Goal: Task Accomplishment & Management: Use online tool/utility

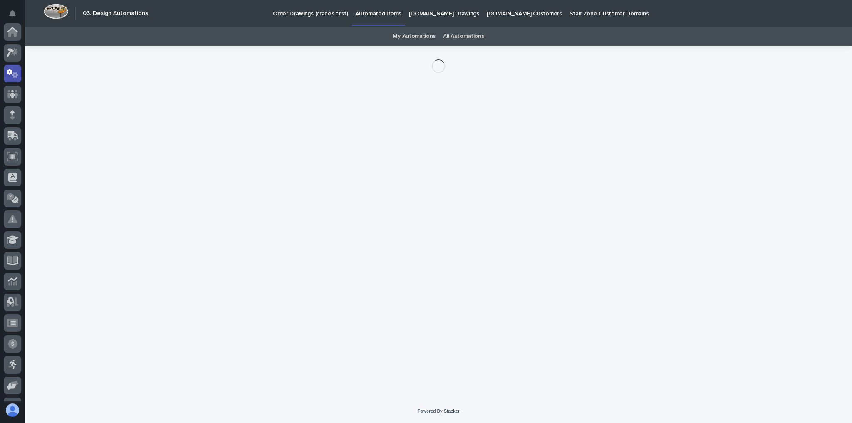
scroll to position [42, 0]
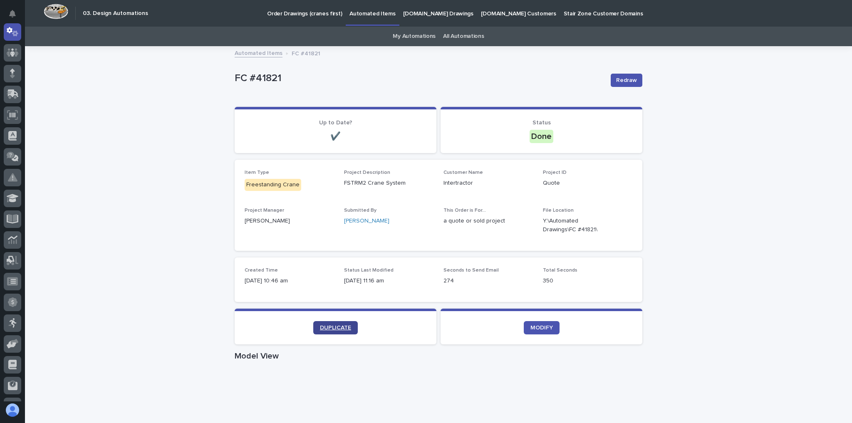
click at [330, 324] on link "DUPLICATE" at bounding box center [335, 327] width 45 height 13
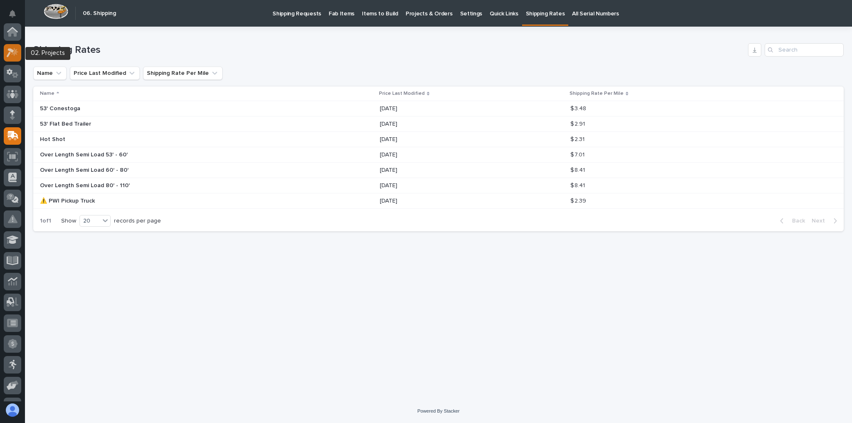
click at [16, 54] on icon at bounding box center [14, 51] width 7 height 8
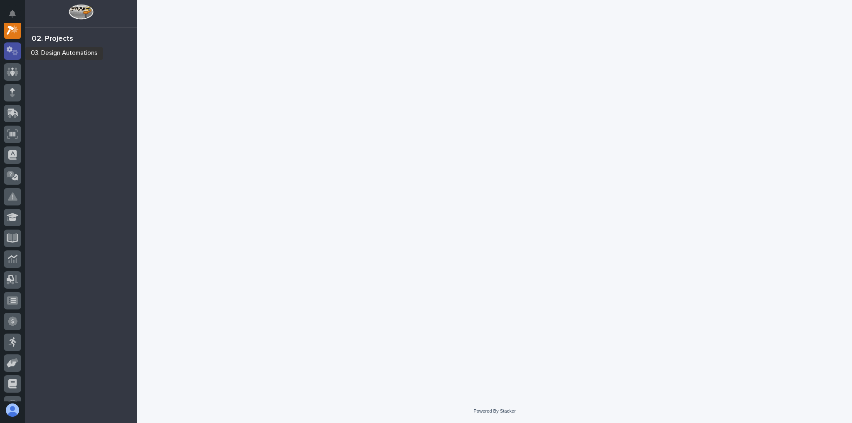
scroll to position [21, 0]
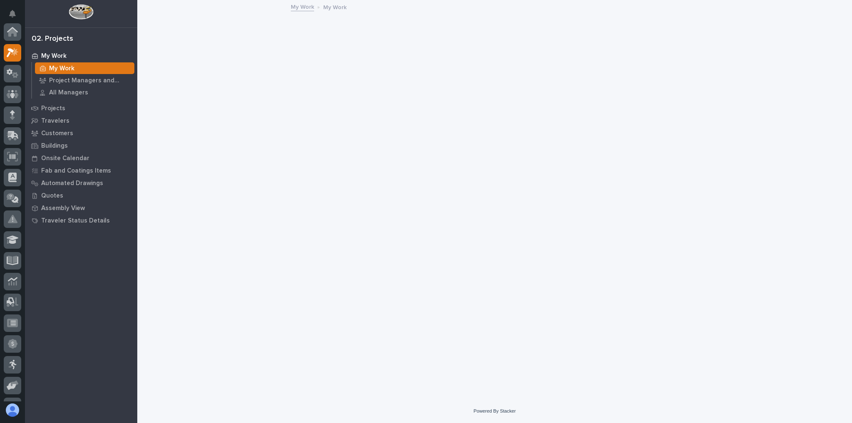
scroll to position [21, 0]
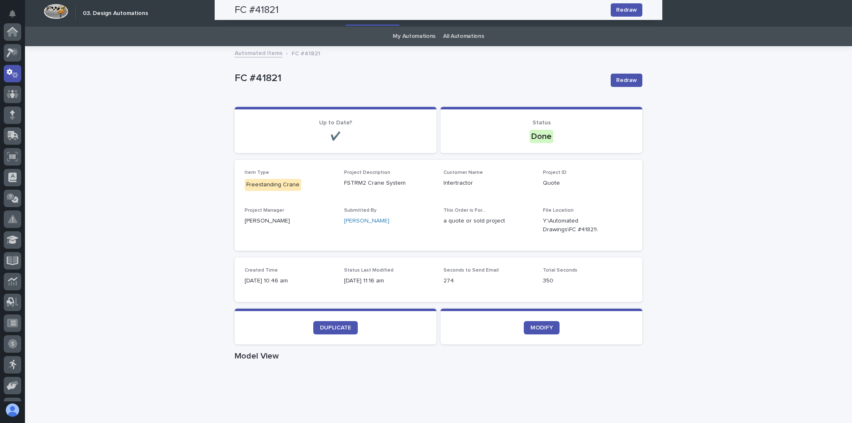
scroll to position [42, 0]
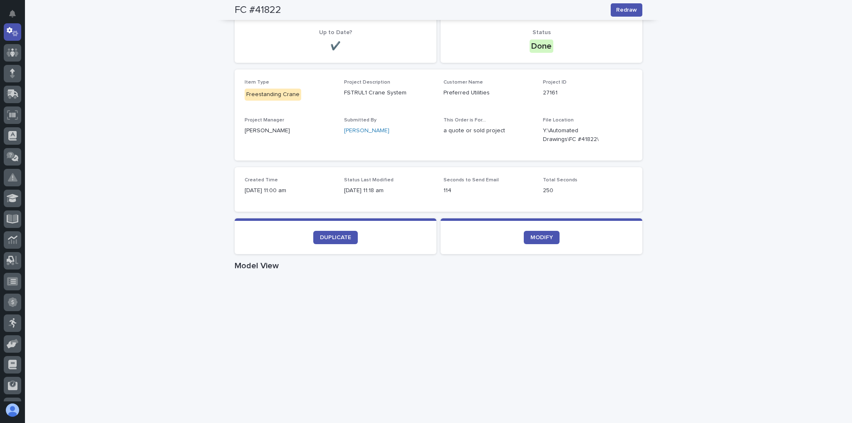
scroll to position [33, 0]
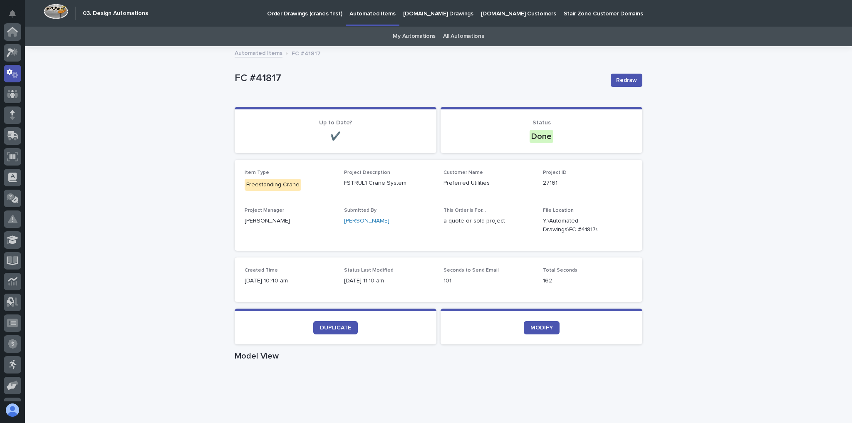
scroll to position [42, 0]
